Goal: Find specific page/section: Find specific page/section

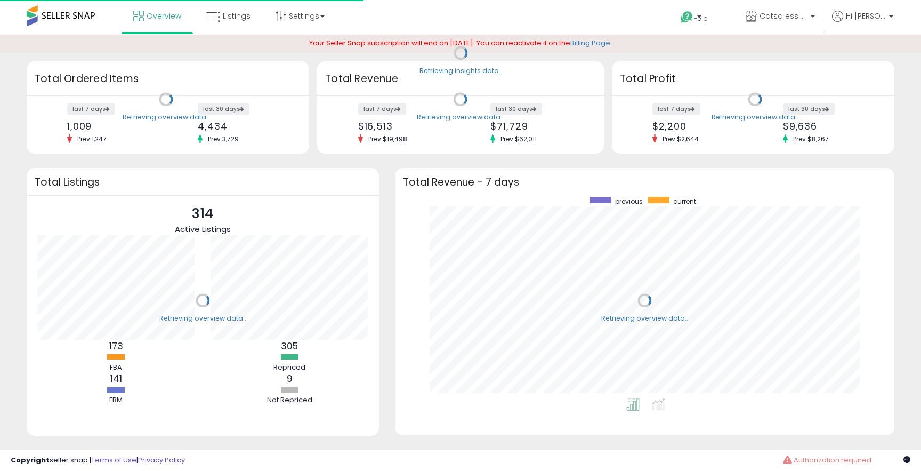
scroll to position [202, 478]
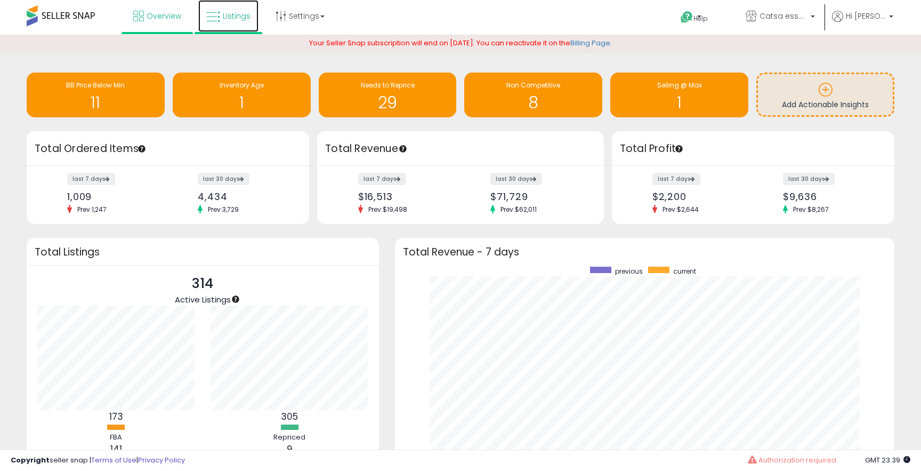
click at [237, 23] on link "Listings" at bounding box center [228, 16] width 60 height 32
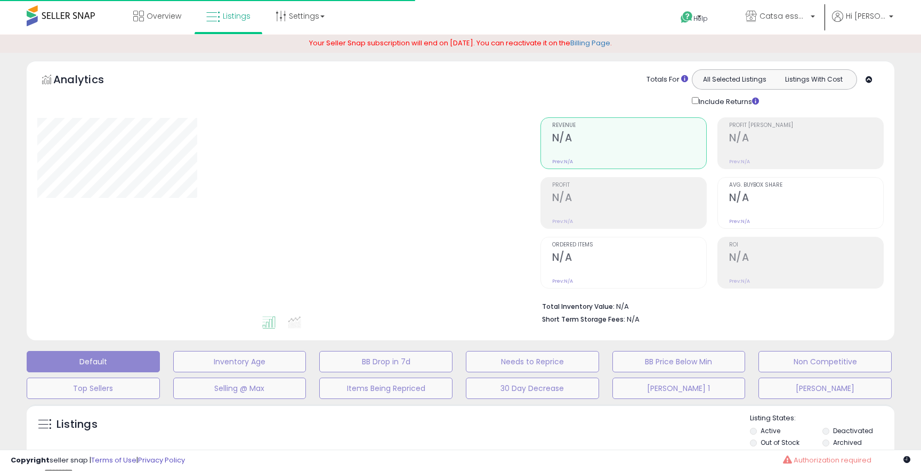
type input "**********"
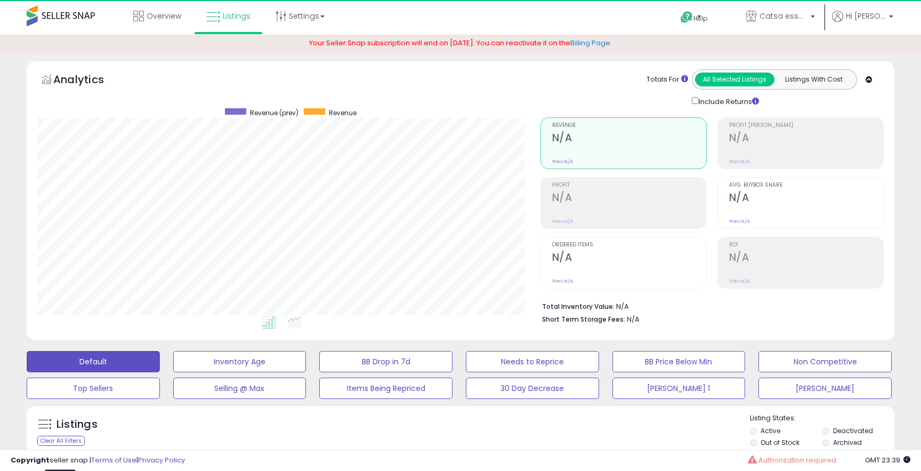
scroll to position [219, 503]
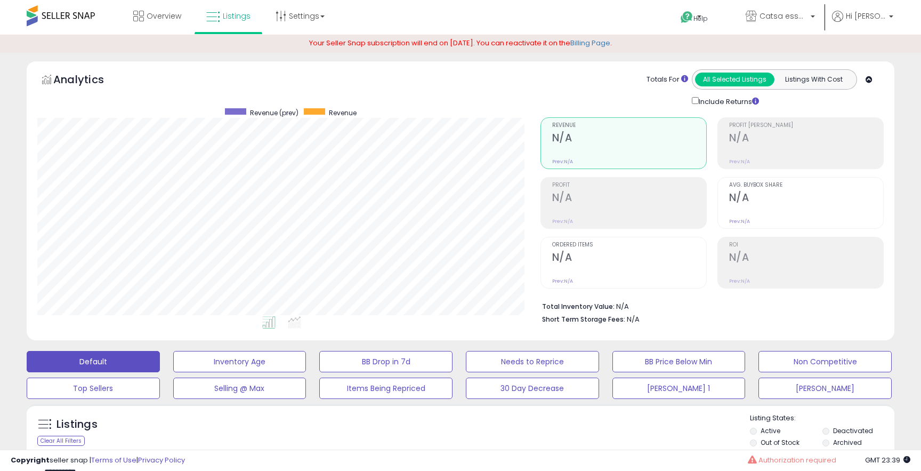
click at [618, 206] on div at bounding box center [629, 211] width 154 height 10
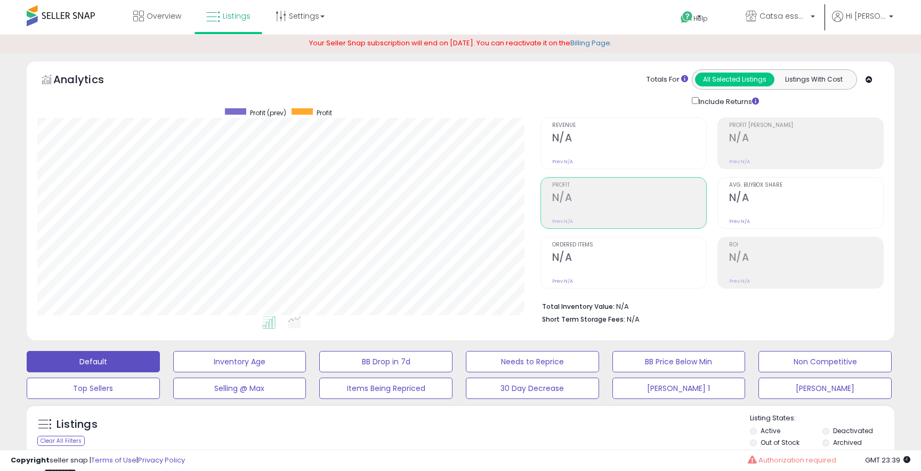
scroll to position [187, 0]
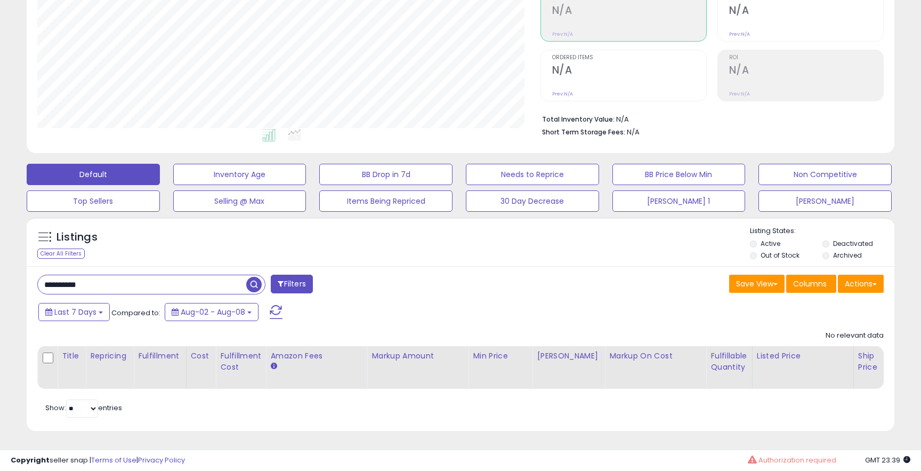
click at [71, 278] on input "**********" at bounding box center [142, 284] width 209 height 19
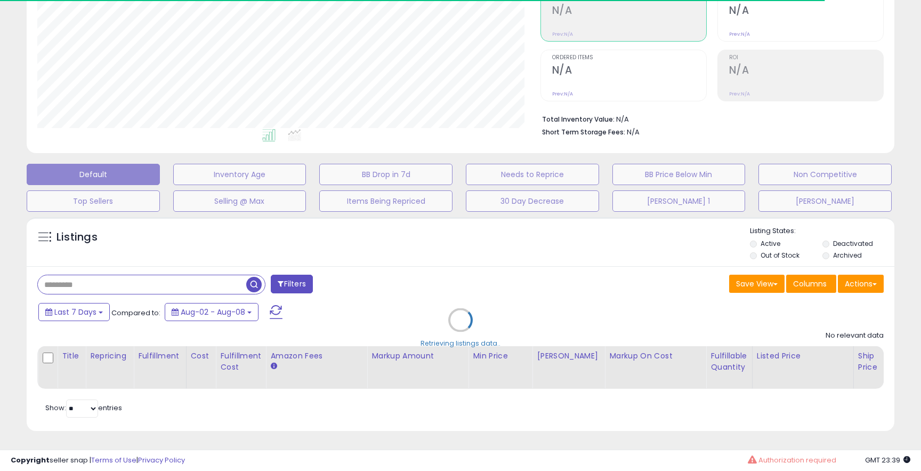
select select "*"
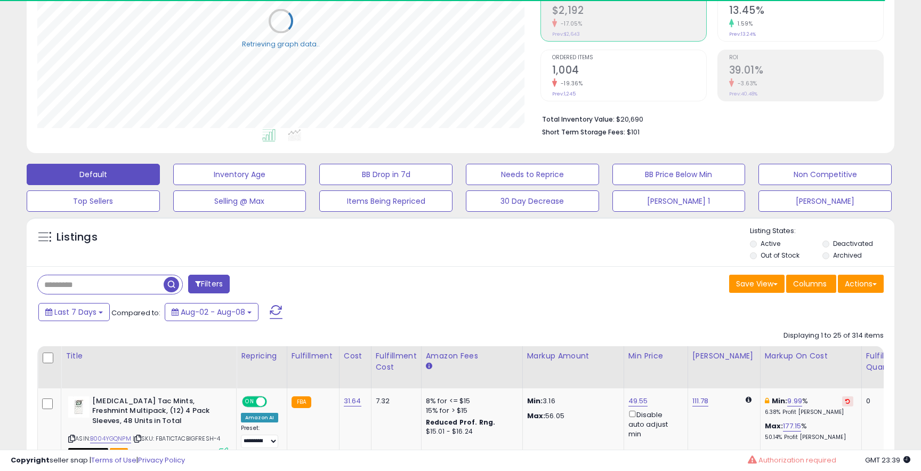
click at [223, 283] on button "Filters" at bounding box center [209, 284] width 42 height 19
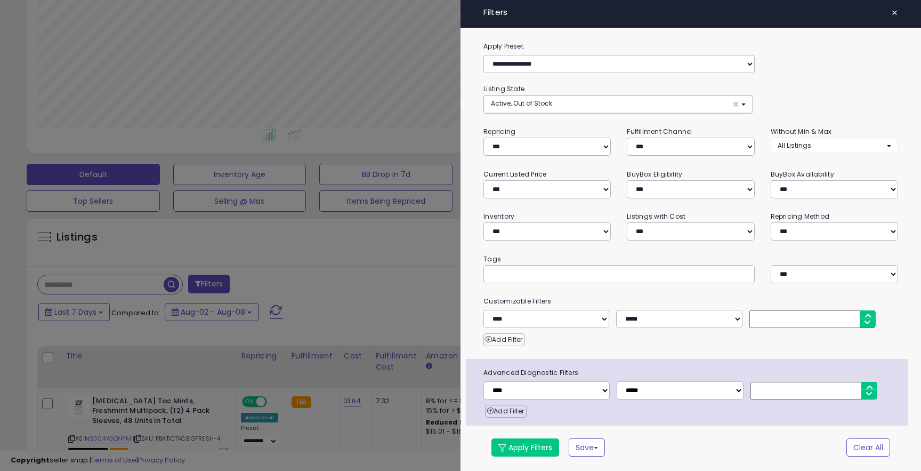
scroll to position [219, 503]
click at [685, 145] on select "*** *** *** ***" at bounding box center [690, 147] width 127 height 18
select select "***"
drag, startPoint x: 517, startPoint y: 446, endPoint x: 328, endPoint y: 249, distance: 273.1
click at [517, 446] on button "Apply Filters" at bounding box center [526, 447] width 68 height 18
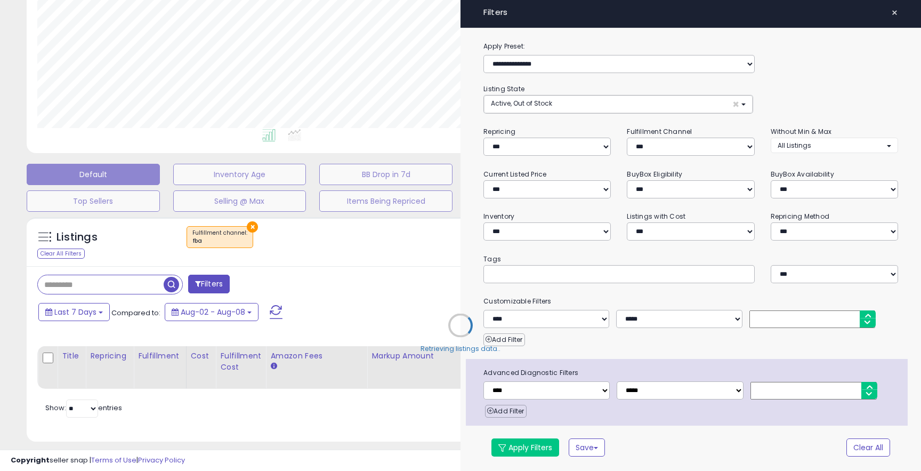
click at [328, 249] on div "Retrieving listings data.." at bounding box center [461, 333] width 884 height 243
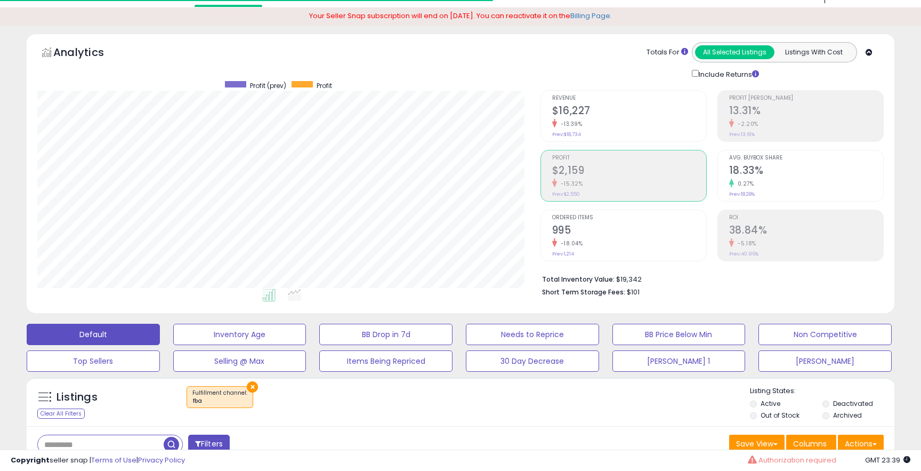
scroll to position [11, 0]
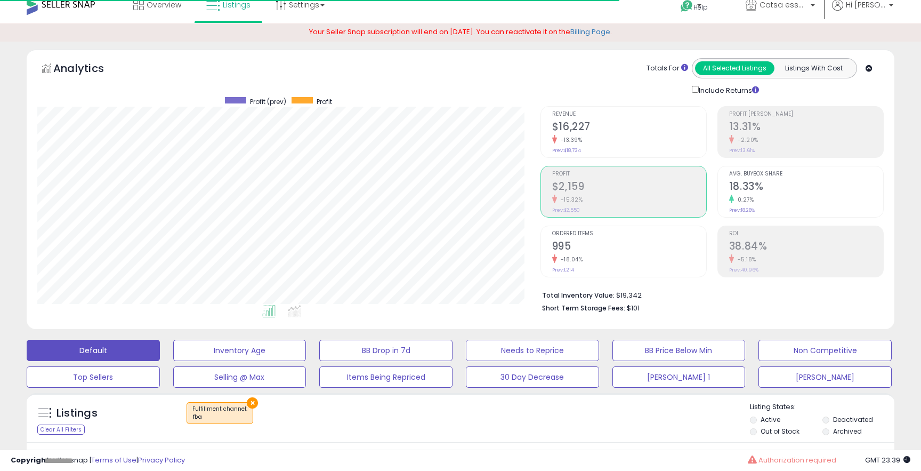
click at [573, 195] on div "-15.32%" at bounding box center [629, 200] width 154 height 10
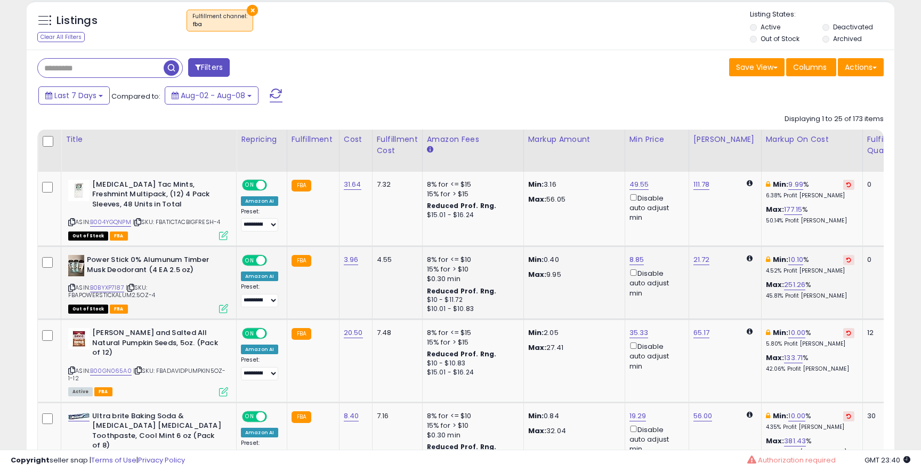
scroll to position [0, 161]
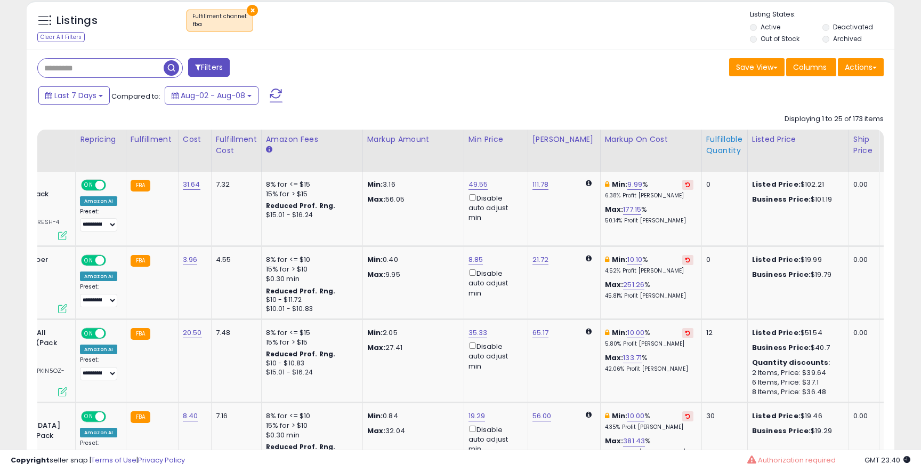
click at [725, 138] on div "Fulfillable Quantity" at bounding box center [725, 145] width 37 height 22
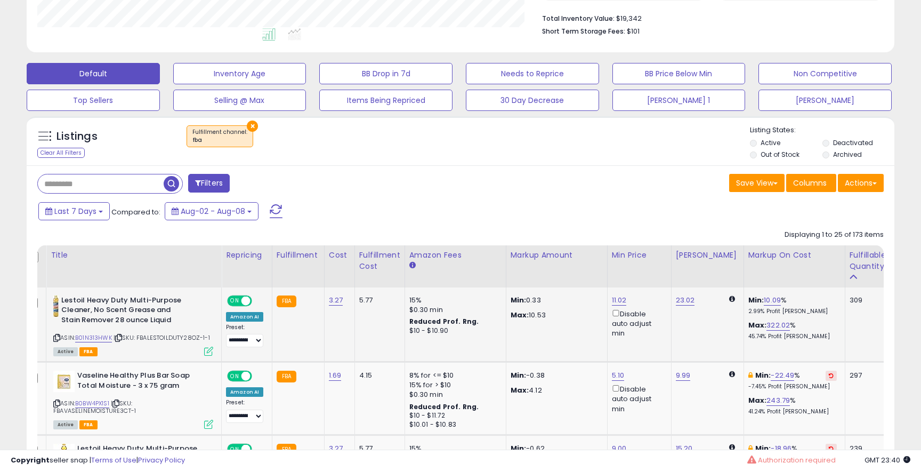
scroll to position [0, 0]
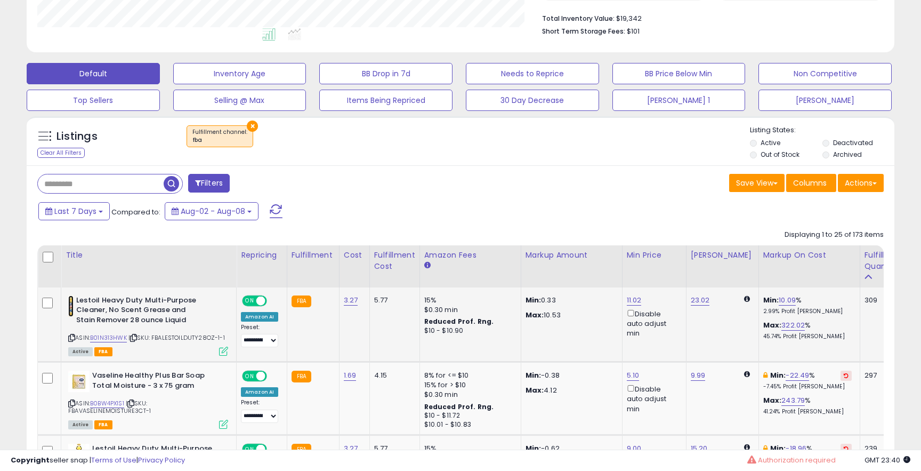
click at [69, 308] on img at bounding box center [70, 305] width 5 height 21
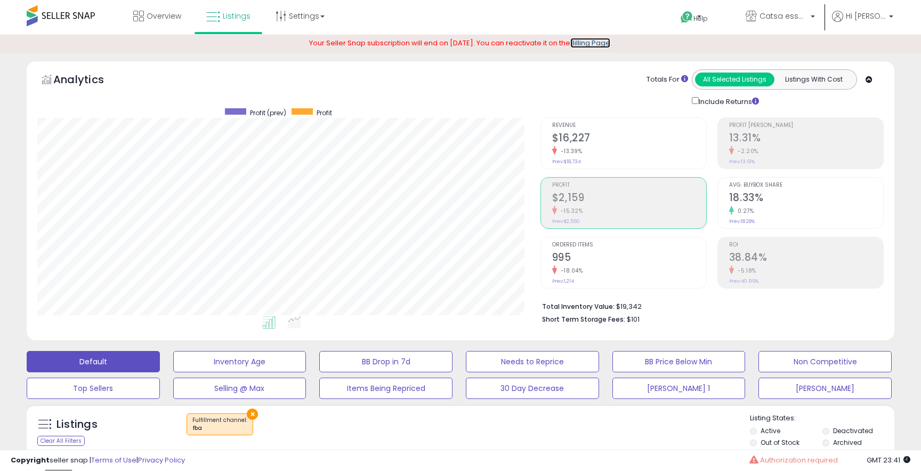
click at [611, 44] on link "Billing Page" at bounding box center [591, 43] width 40 height 10
